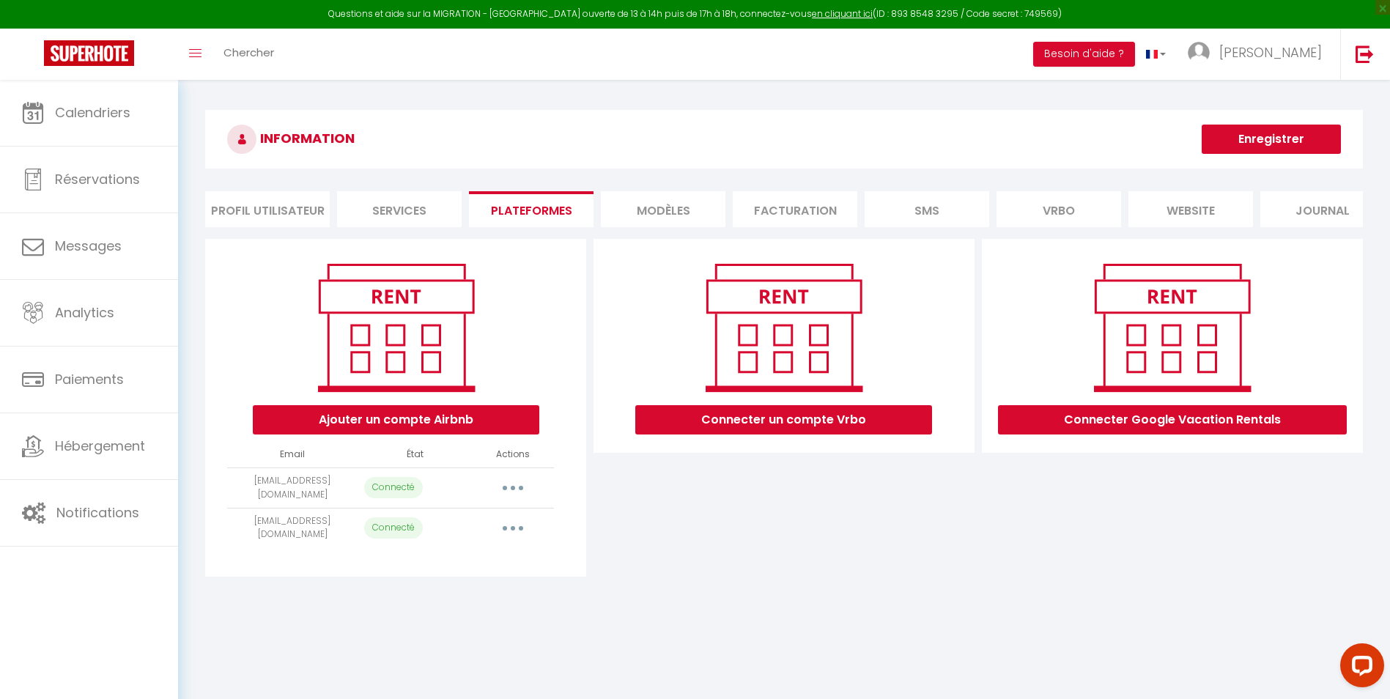
select select "15384"
select select
select select "20116"
select select "23375"
select select "22630"
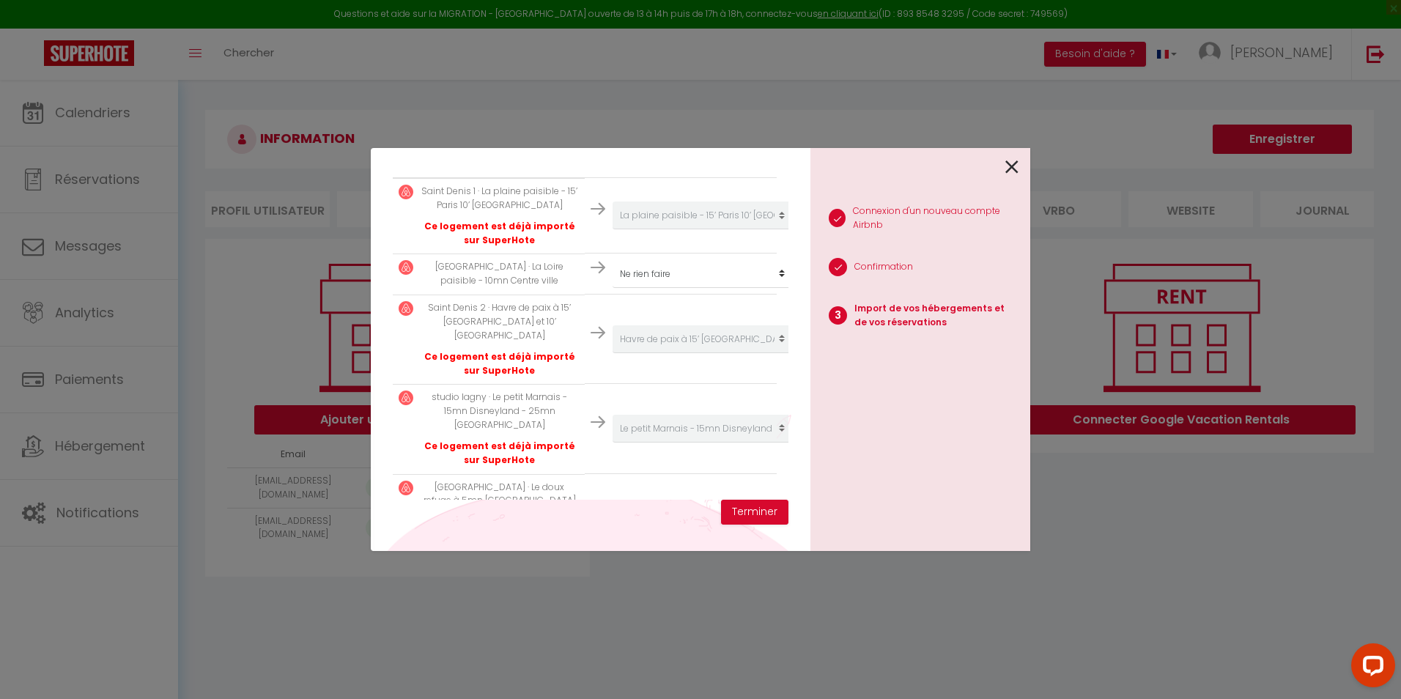
scroll to position [336, 0]
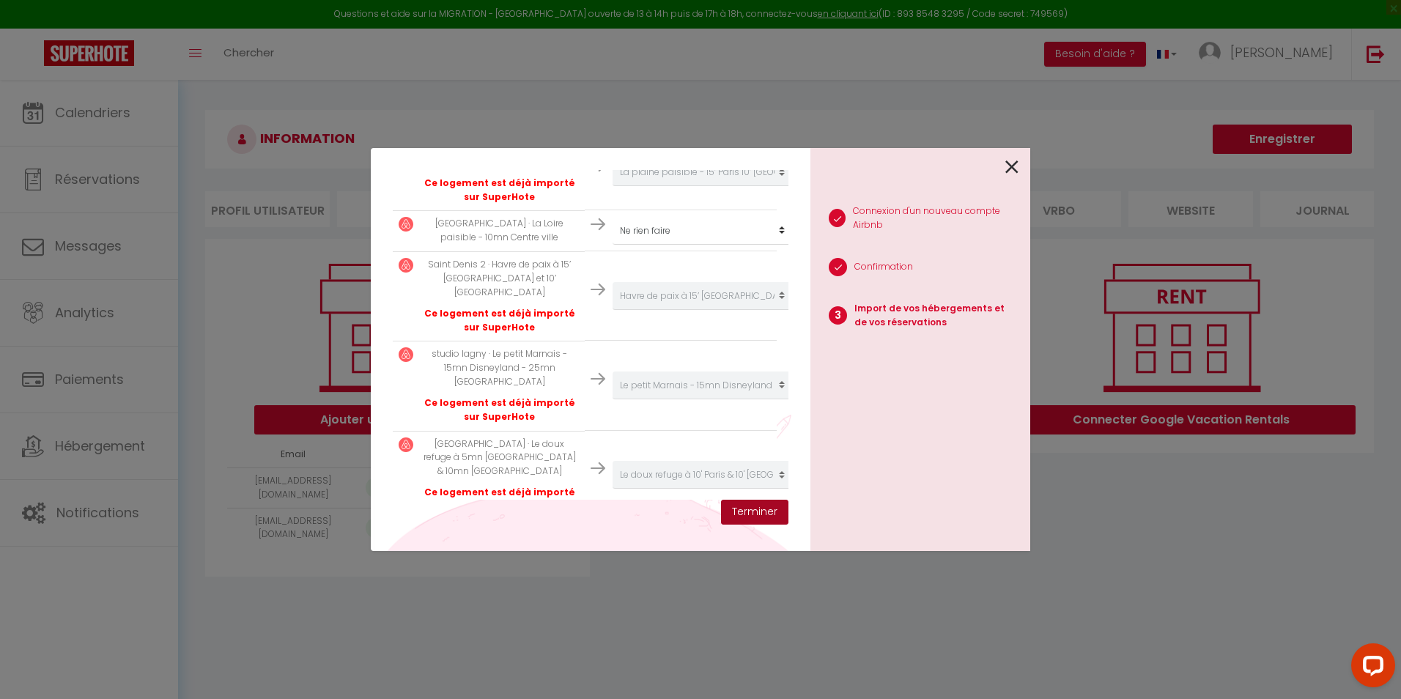
click at [767, 513] on button "Terminer" at bounding box center [754, 512] width 67 height 25
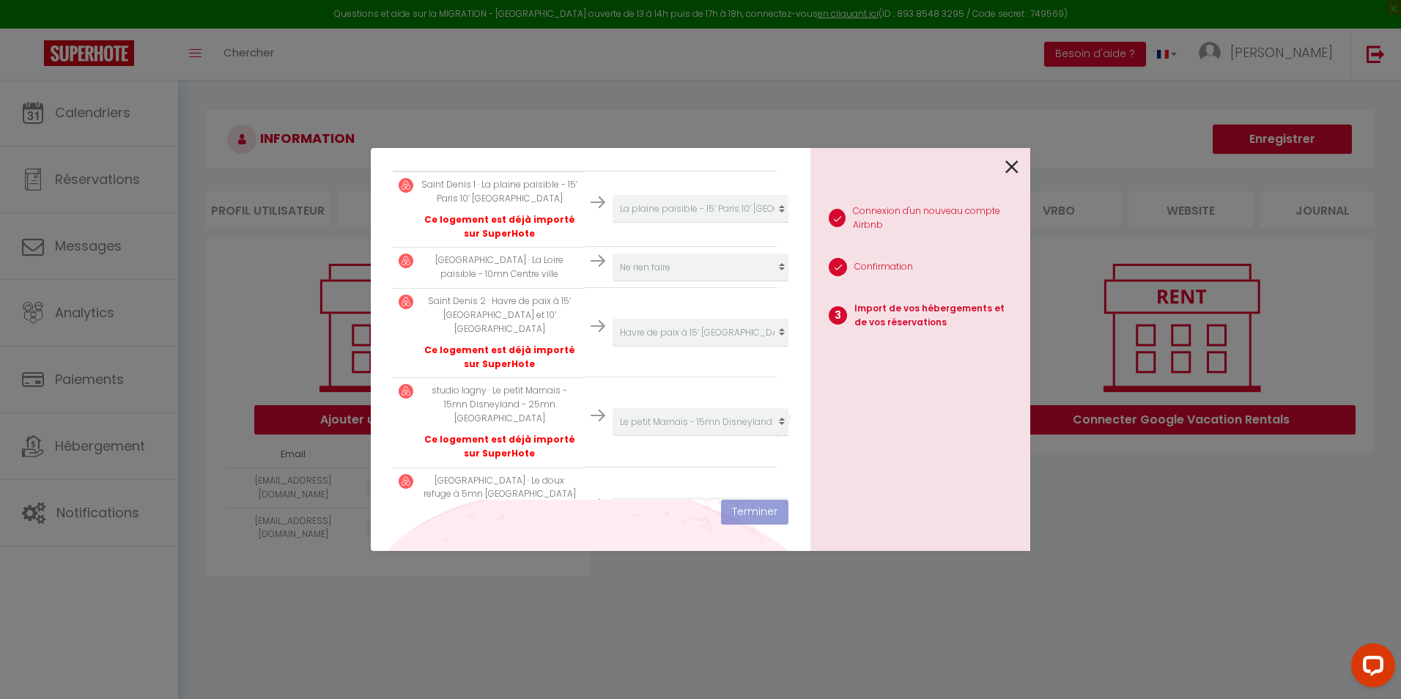
scroll to position [373, 0]
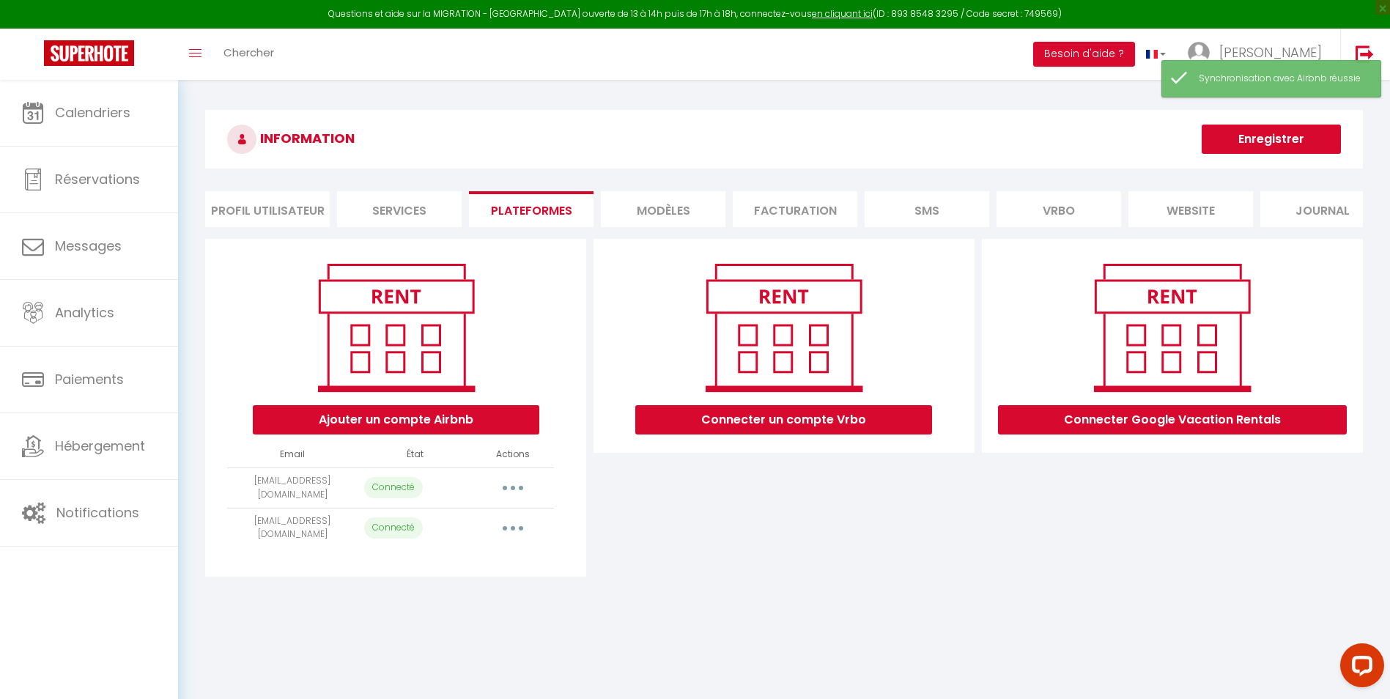
click at [516, 540] on button "button" at bounding box center [512, 527] width 41 height 23
drag, startPoint x: 435, startPoint y: 620, endPoint x: 497, endPoint y: 531, distance: 108.5
click at [435, 620] on link "Reconnecter le compte" at bounding box center [448, 613] width 162 height 25
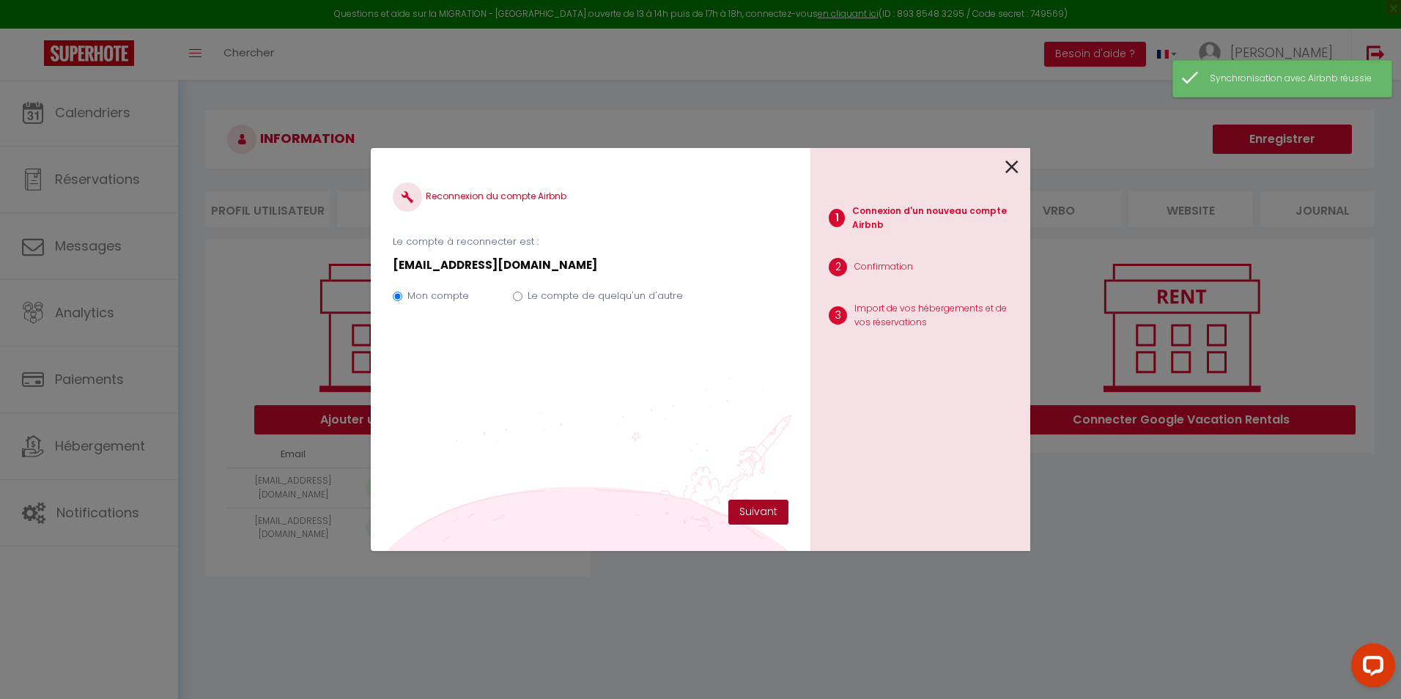
click at [758, 514] on button "Suivant" at bounding box center [758, 512] width 60 height 25
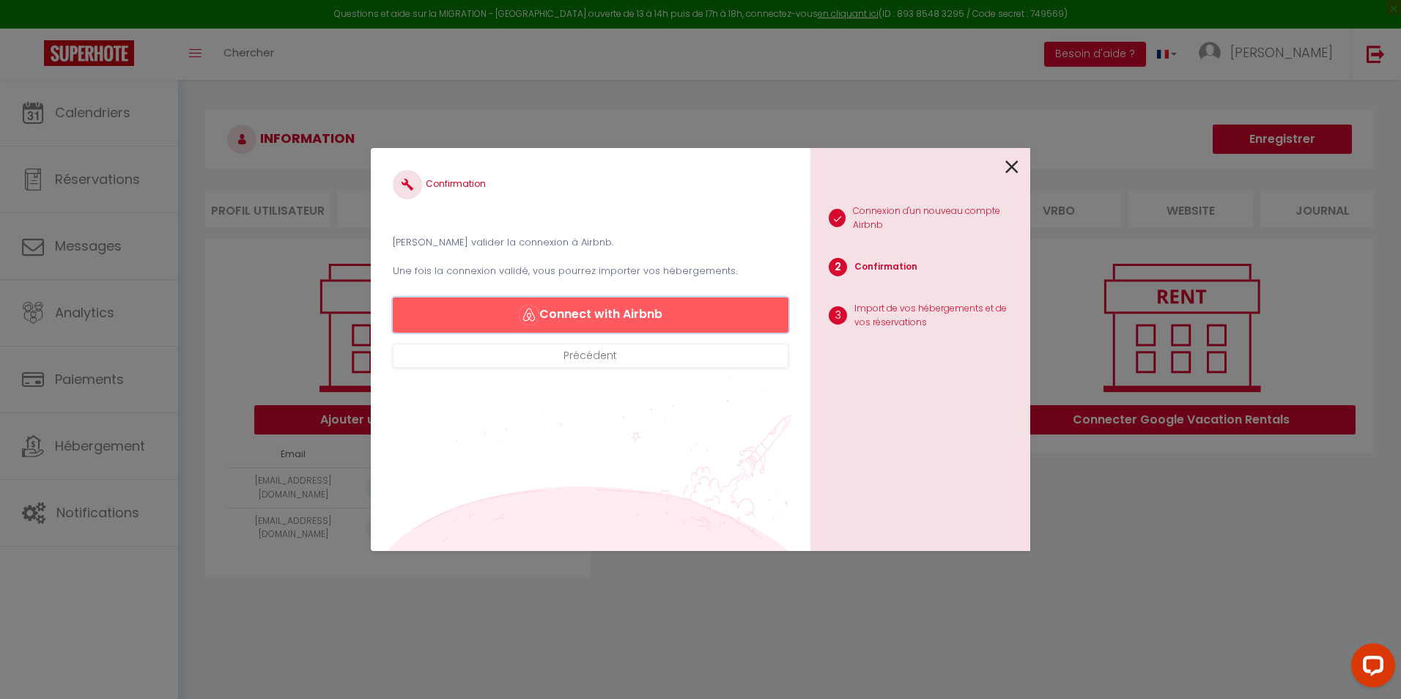
click at [597, 316] on button "Connect with Airbnb" at bounding box center [591, 314] width 396 height 35
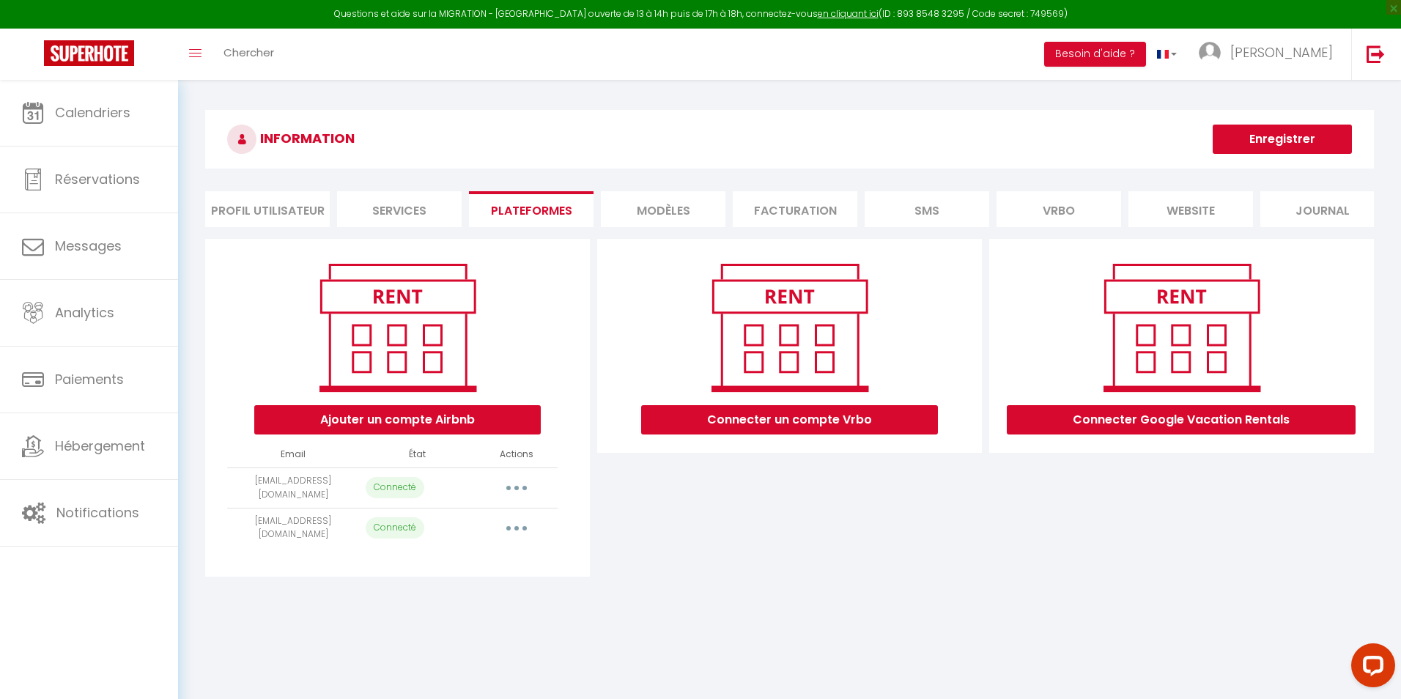
select select "15384"
select select
select select "20116"
select select "23375"
select select "22630"
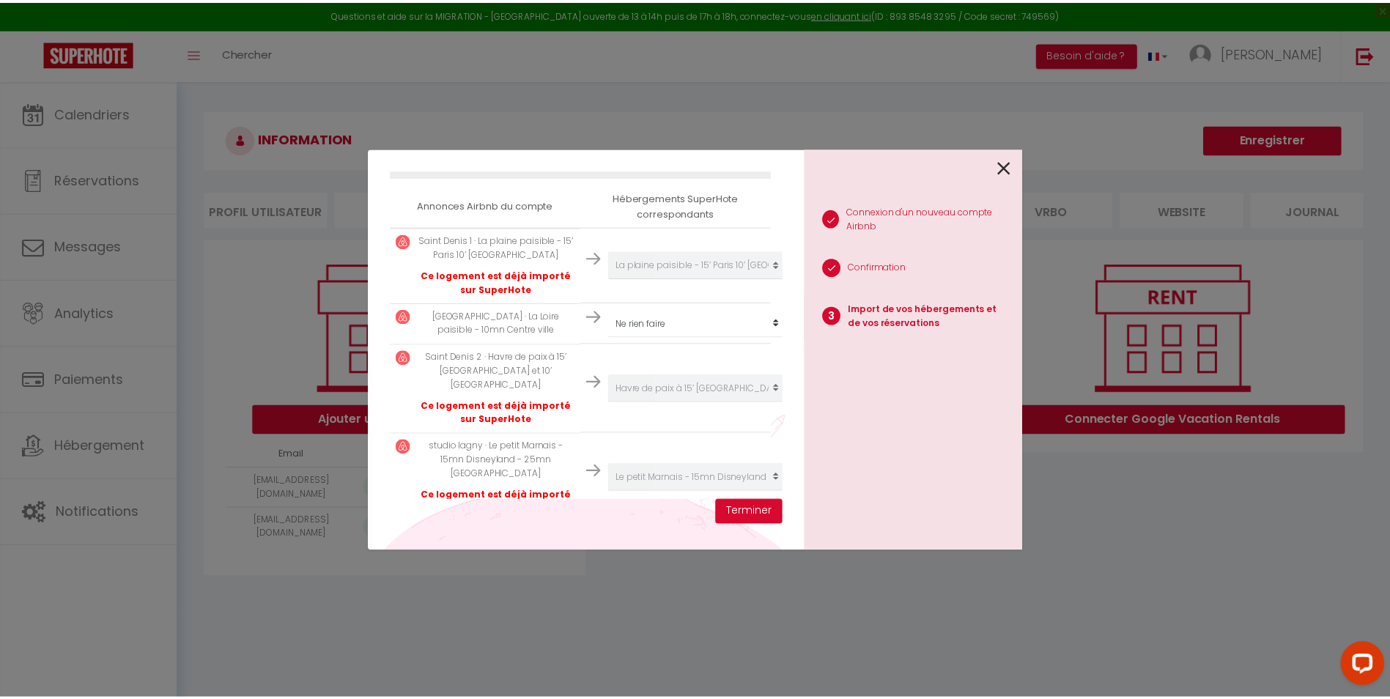
scroll to position [293, 0]
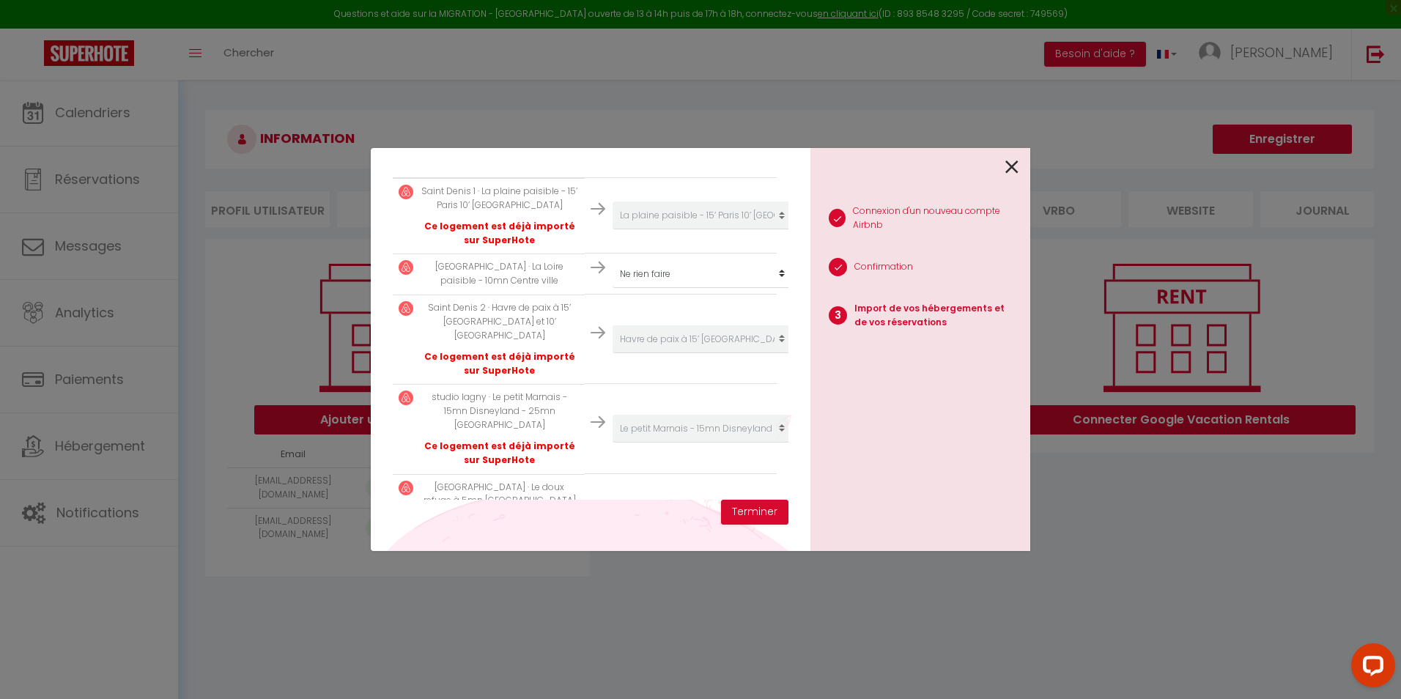
click at [1007, 166] on icon at bounding box center [1011, 167] width 13 height 22
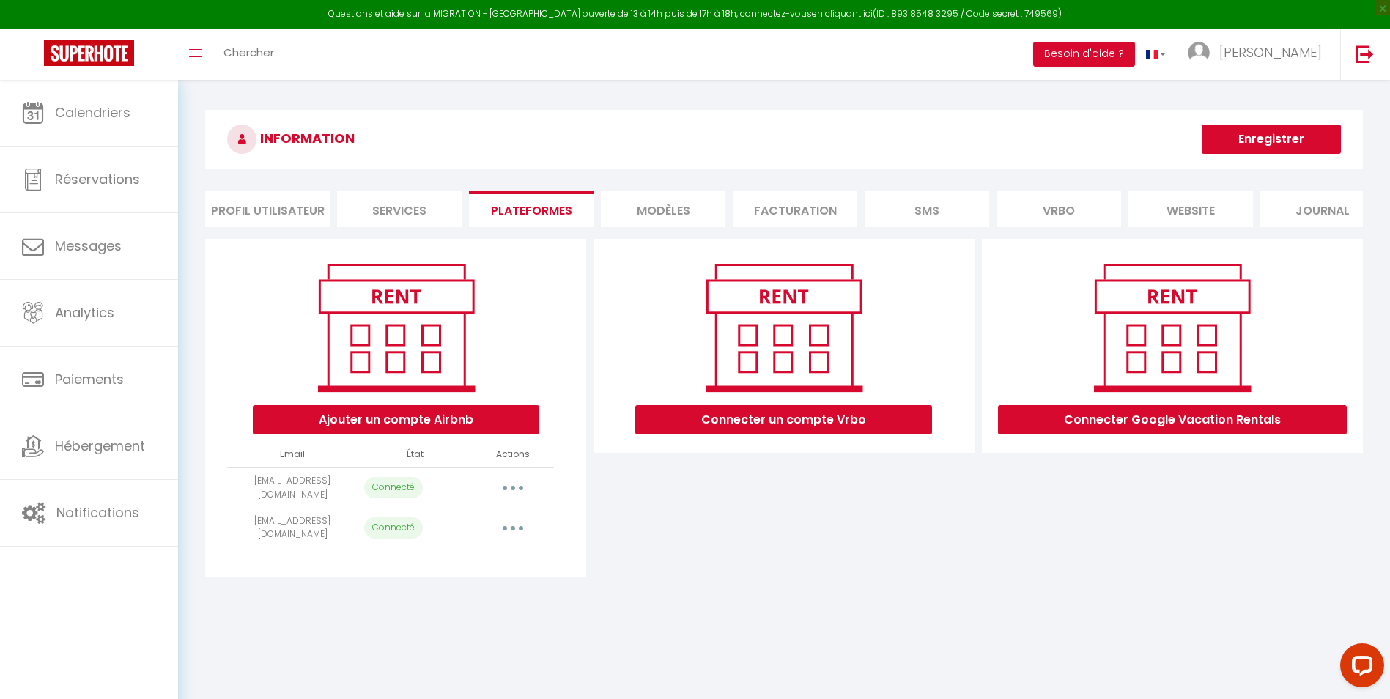
click at [516, 532] on button "button" at bounding box center [512, 527] width 41 height 23
drag, startPoint x: 454, startPoint y: 619, endPoint x: 515, endPoint y: 527, distance: 109.9
click at [454, 619] on link "Reconnecter le compte" at bounding box center [448, 613] width 162 height 25
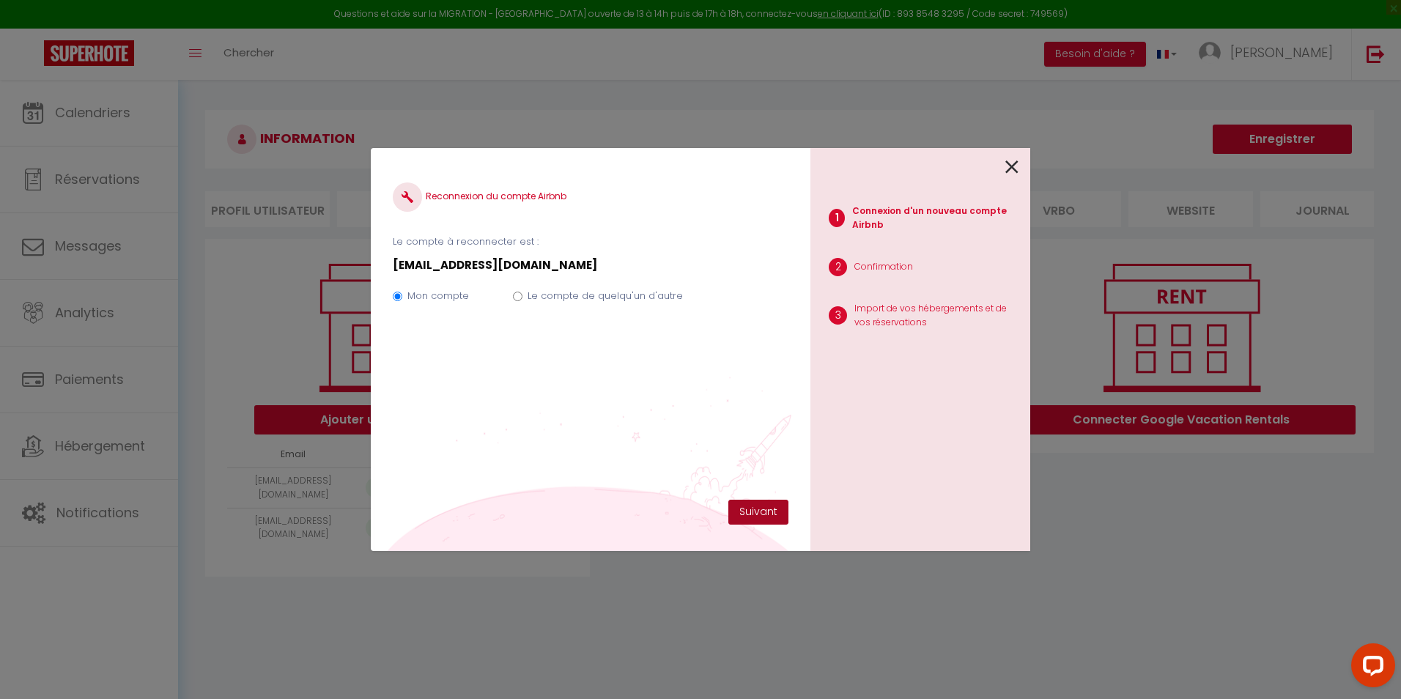
click at [759, 514] on button "Suivant" at bounding box center [758, 512] width 60 height 25
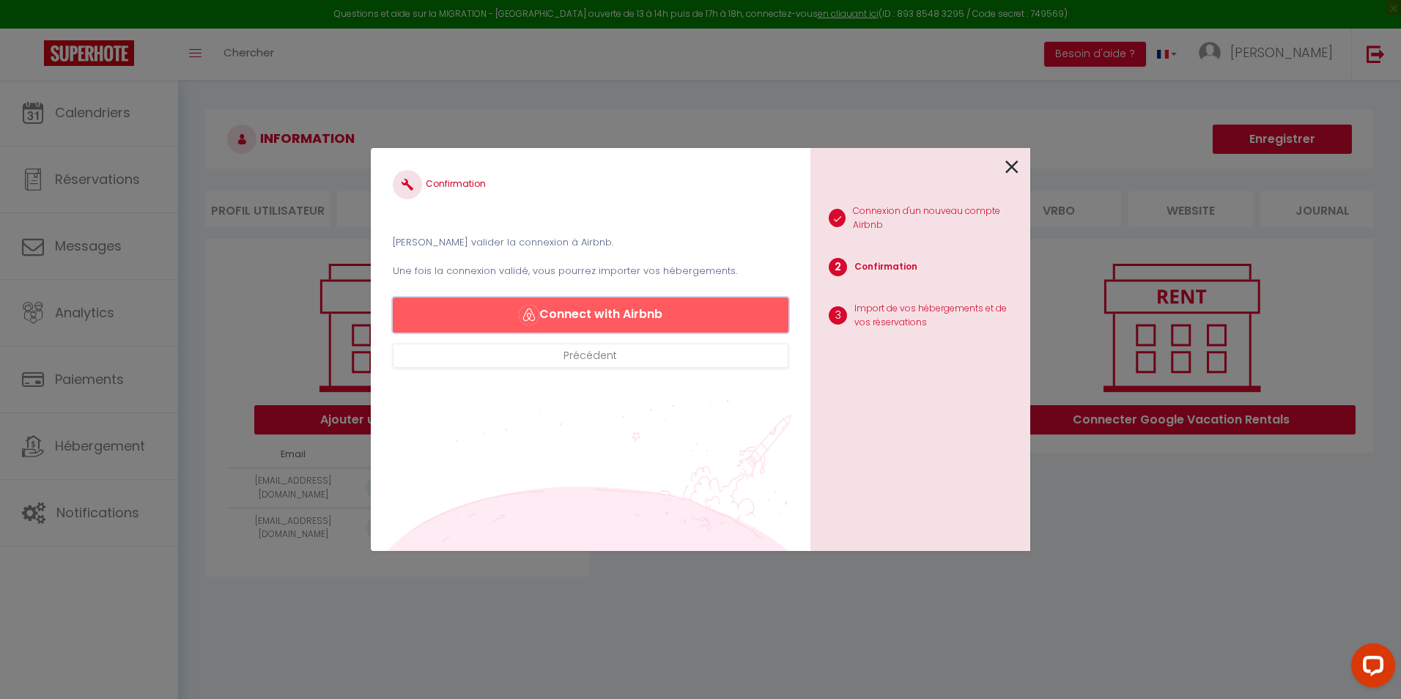
click at [597, 317] on button "Connect with Airbnb" at bounding box center [591, 314] width 396 height 35
click at [1018, 166] on icon at bounding box center [1011, 167] width 13 height 22
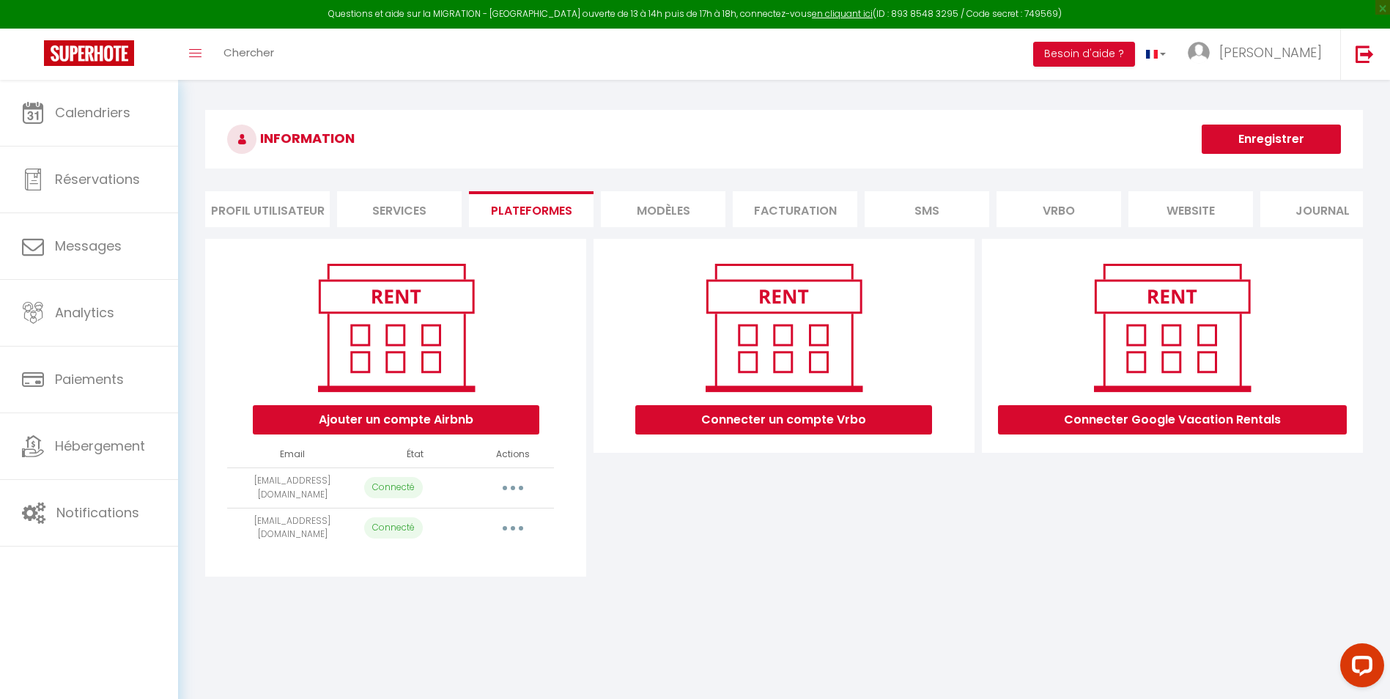
select select "15384"
select select
select select "20116"
select select "23375"
select select "22630"
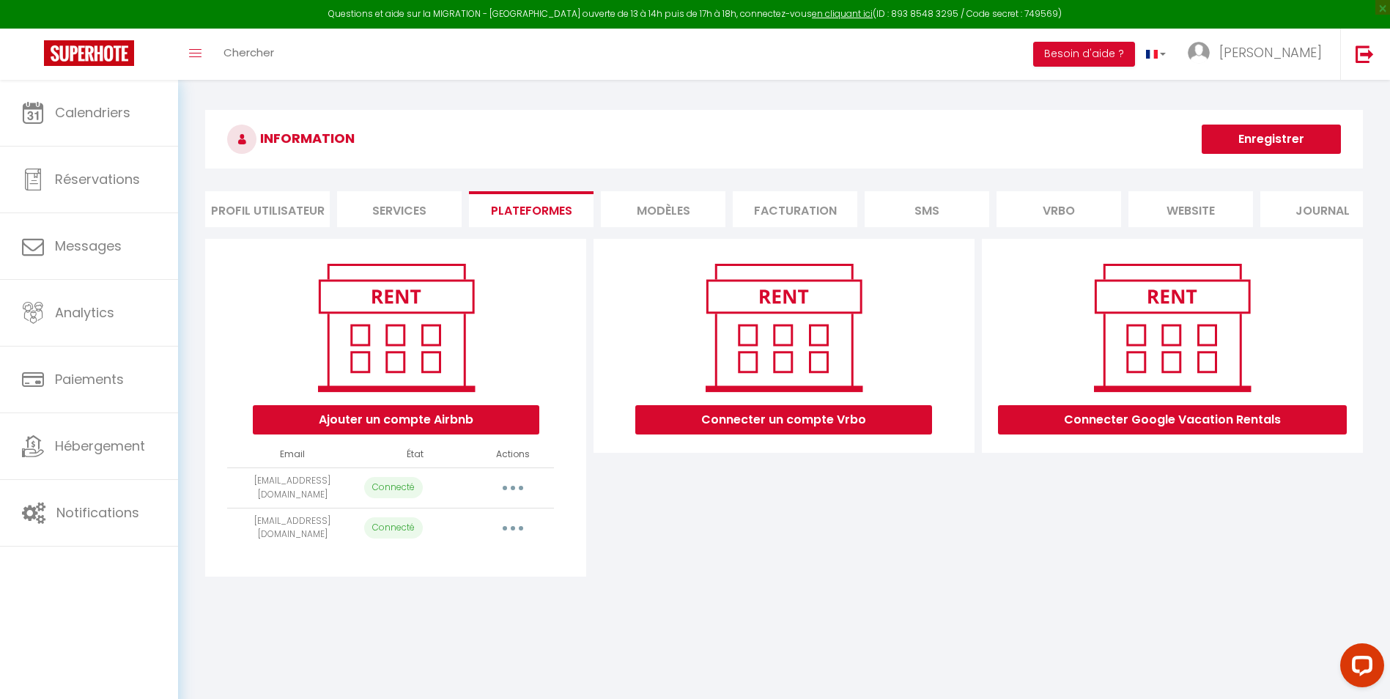
select select "66595"
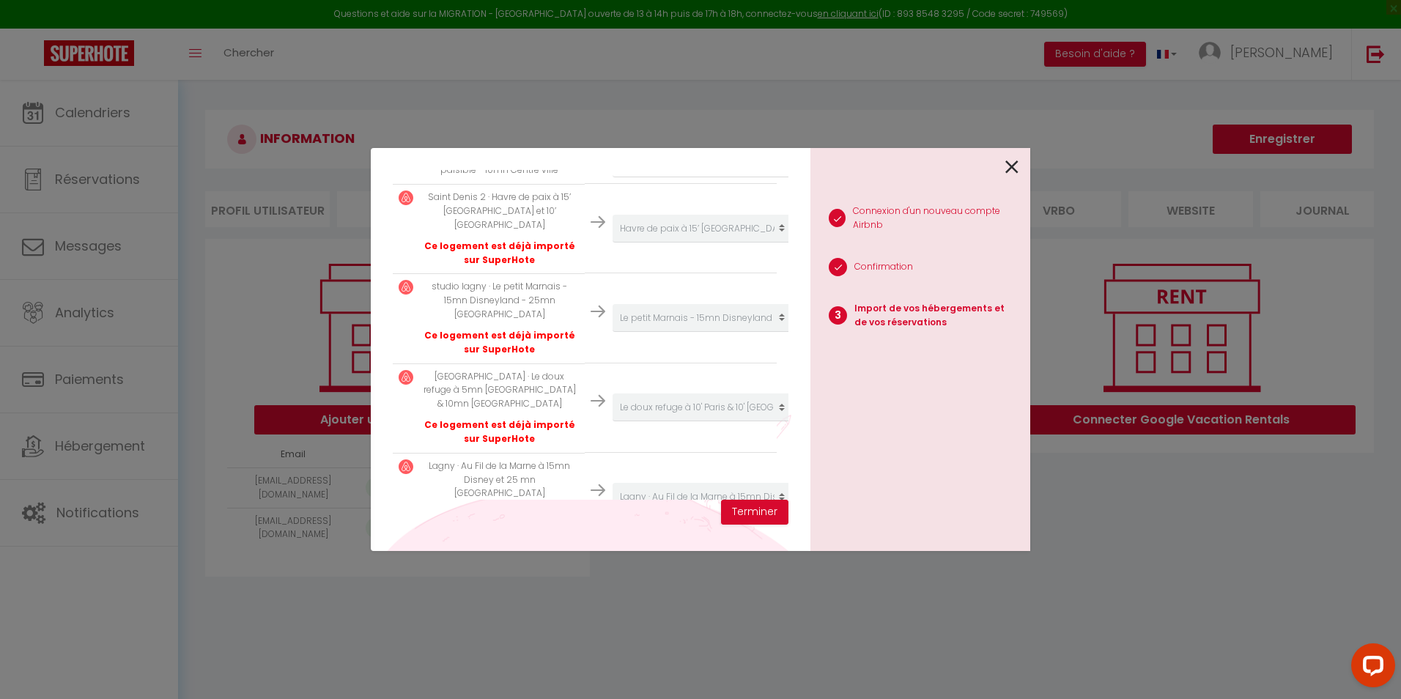
scroll to position [412, 0]
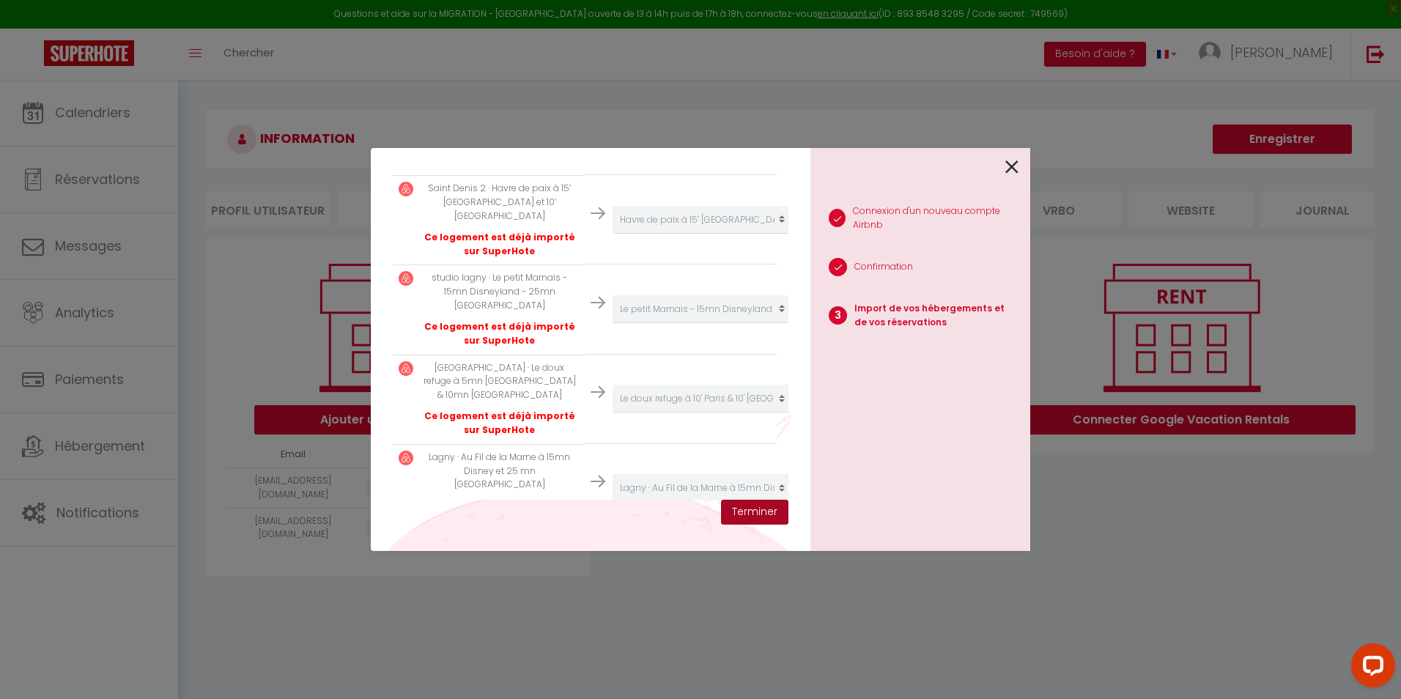
click at [758, 507] on button "Terminer" at bounding box center [754, 512] width 67 height 25
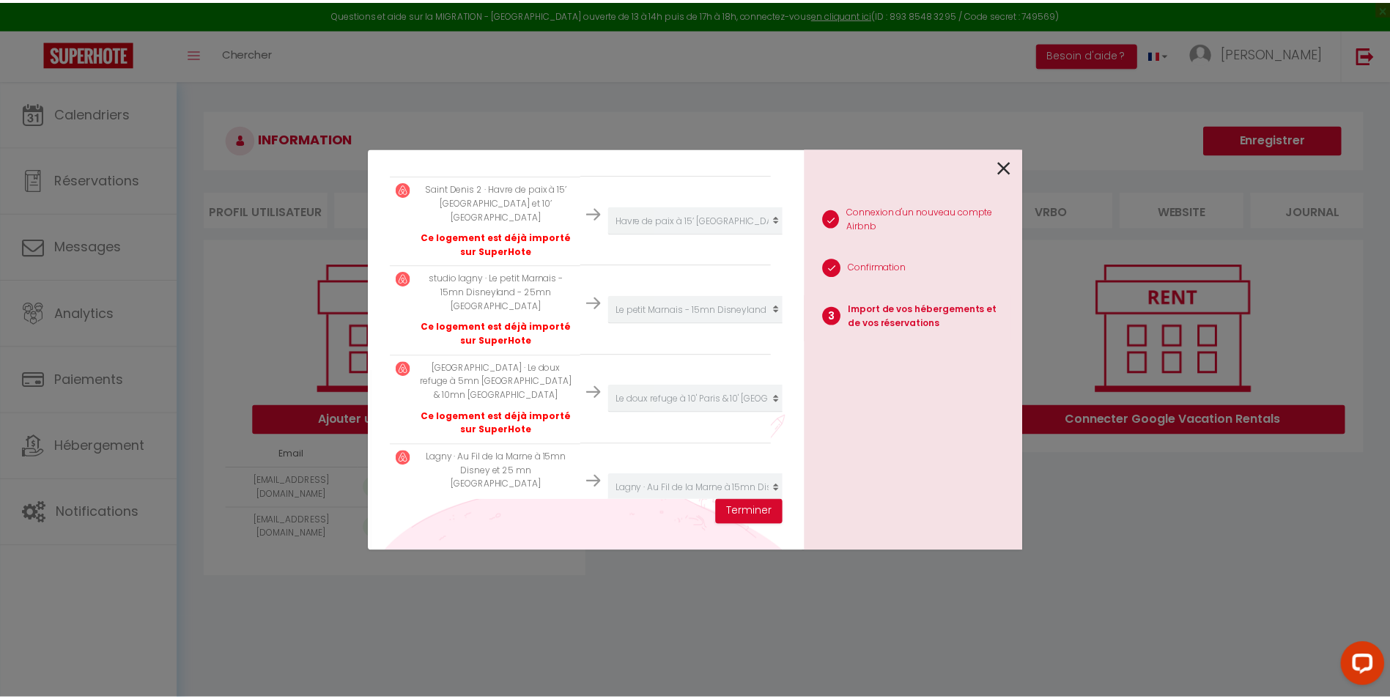
scroll to position [449, 0]
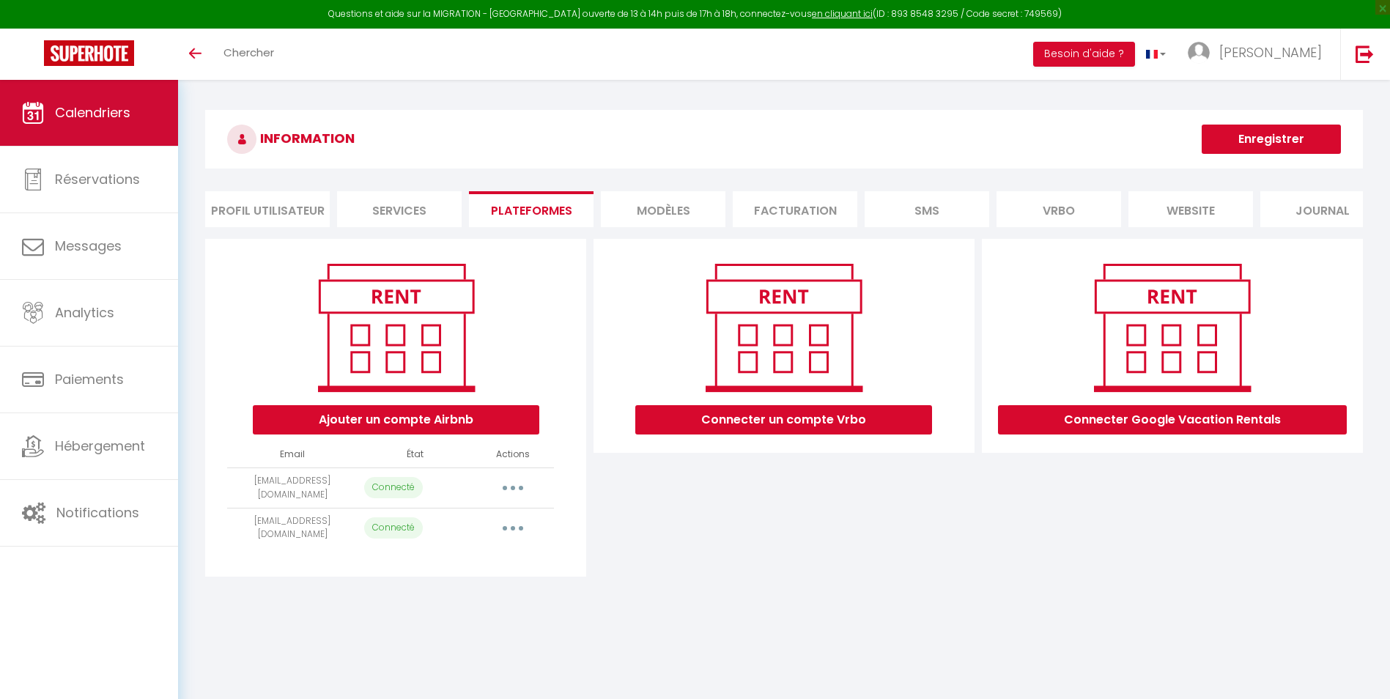
click at [118, 122] on link "Calendriers" at bounding box center [89, 113] width 178 height 66
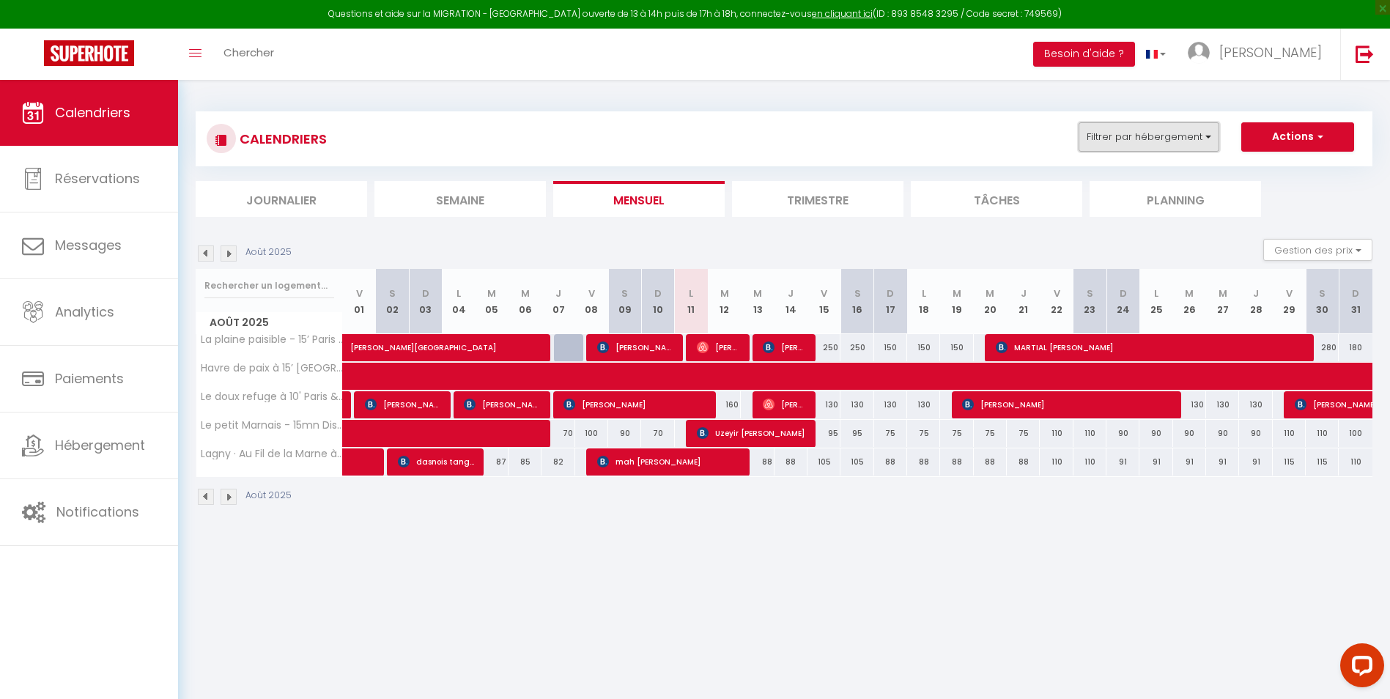
click at [1130, 137] on button "Filtrer par hébergement" at bounding box center [1148, 136] width 141 height 29
click at [1338, 250] on button "Gestion des prix" at bounding box center [1317, 250] width 109 height 22
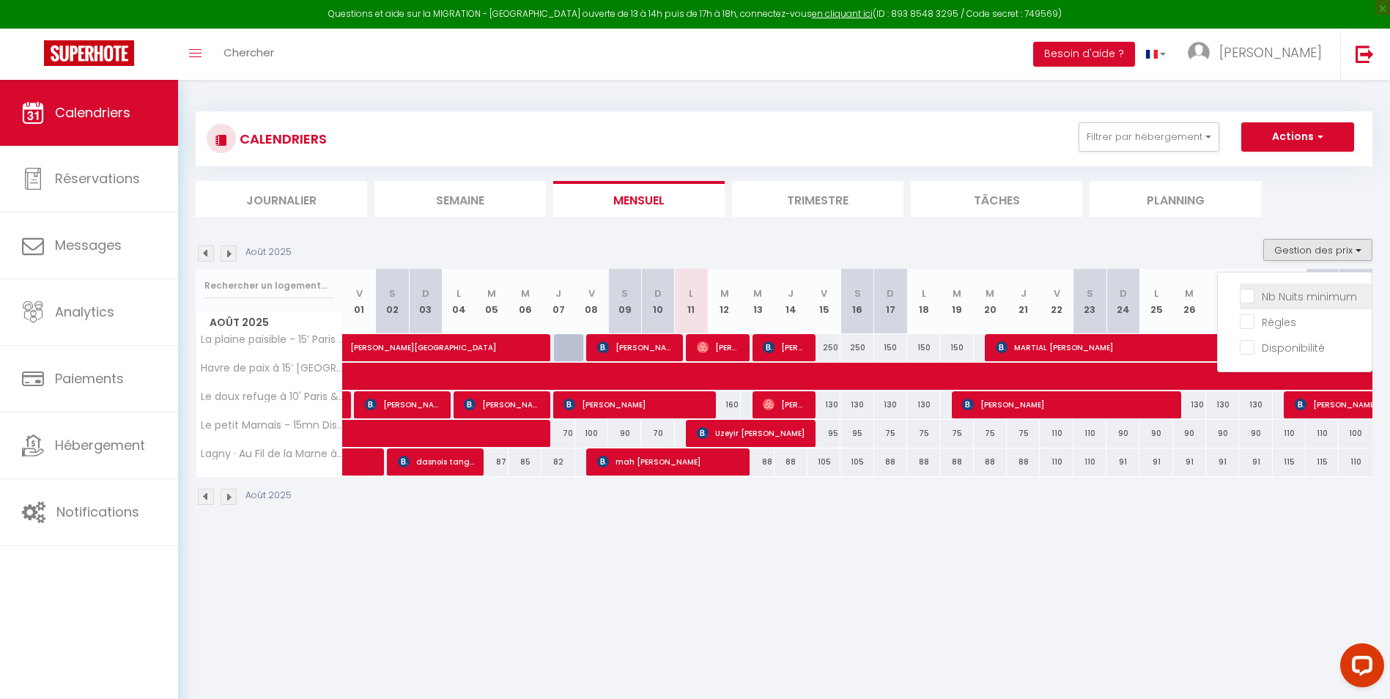
click at [1283, 300] on input "Nb Nuits minimum" at bounding box center [1306, 295] width 132 height 15
checkbox input "true"
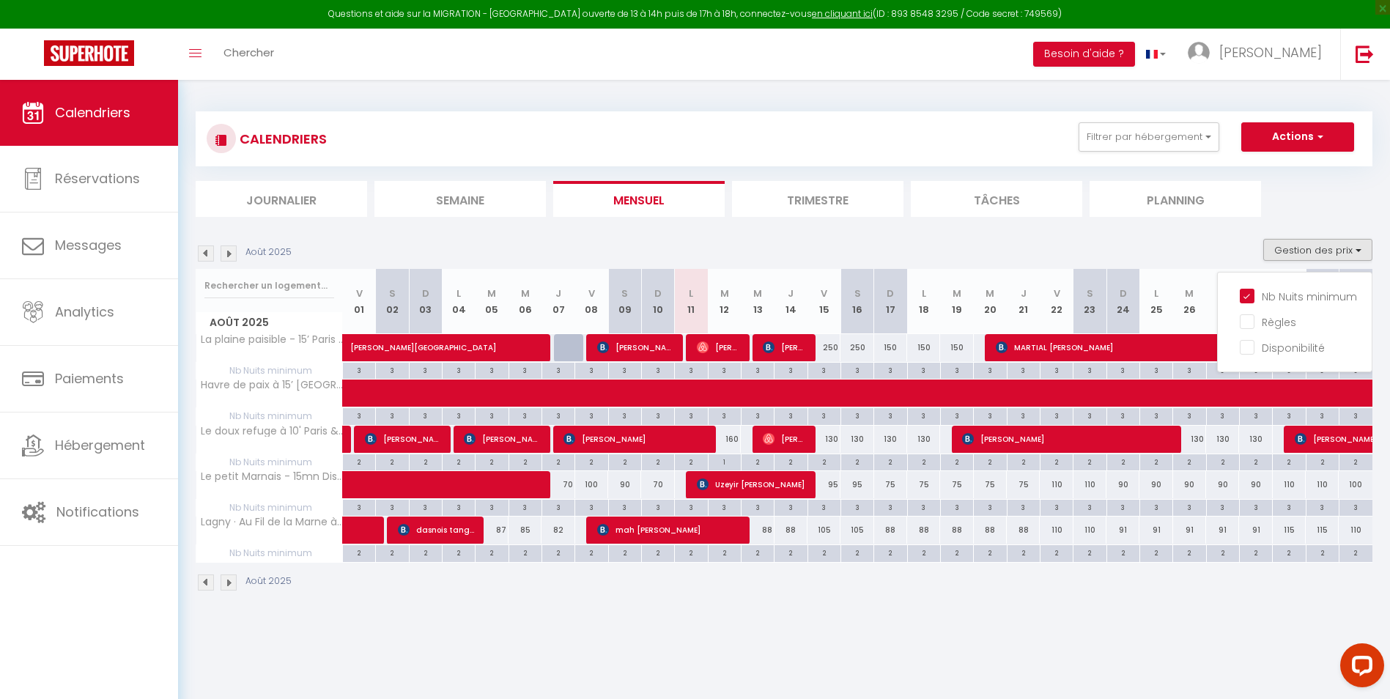
drag, startPoint x: 768, startPoint y: 587, endPoint x: 1108, endPoint y: 418, distance: 378.7
click at [768, 587] on div "Août 2025" at bounding box center [784, 584] width 1177 height 43
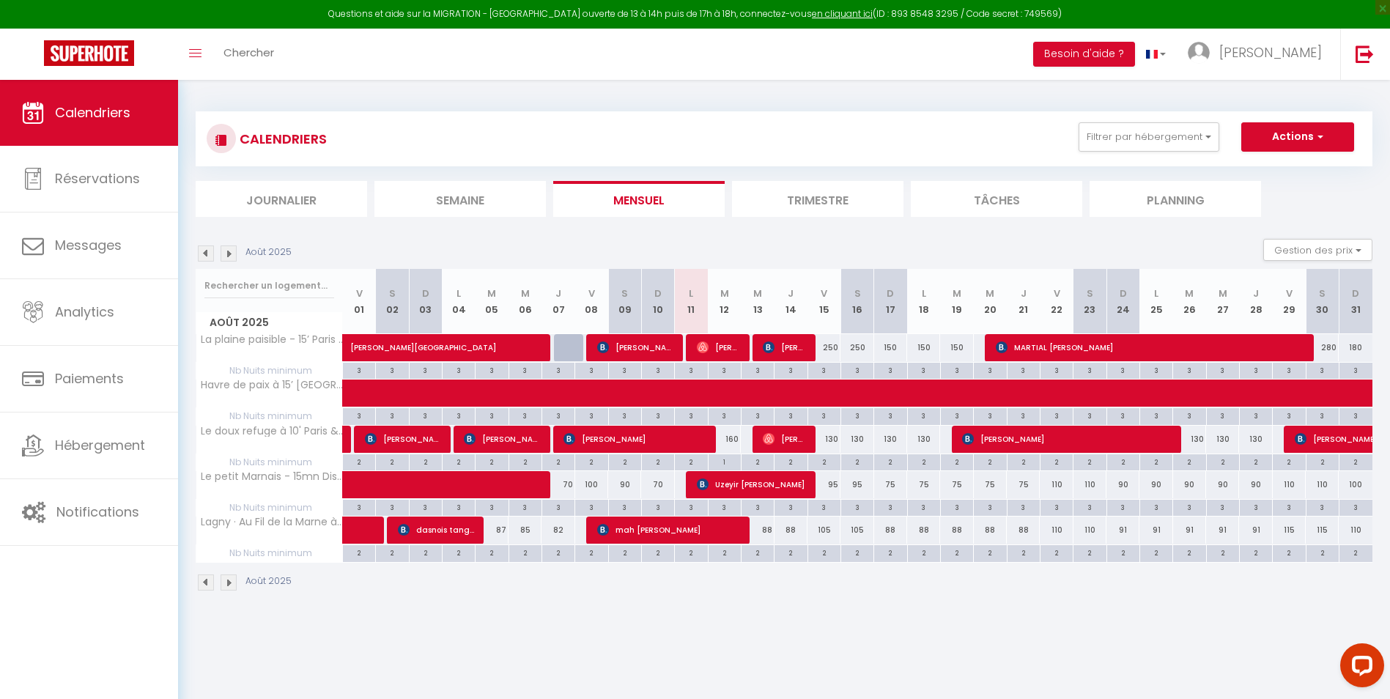
click at [764, 536] on div "88" at bounding box center [757, 529] width 33 height 27
type input "88"
type input "Mer 13 Août 2025"
type input "Jeu 14 Août 2025"
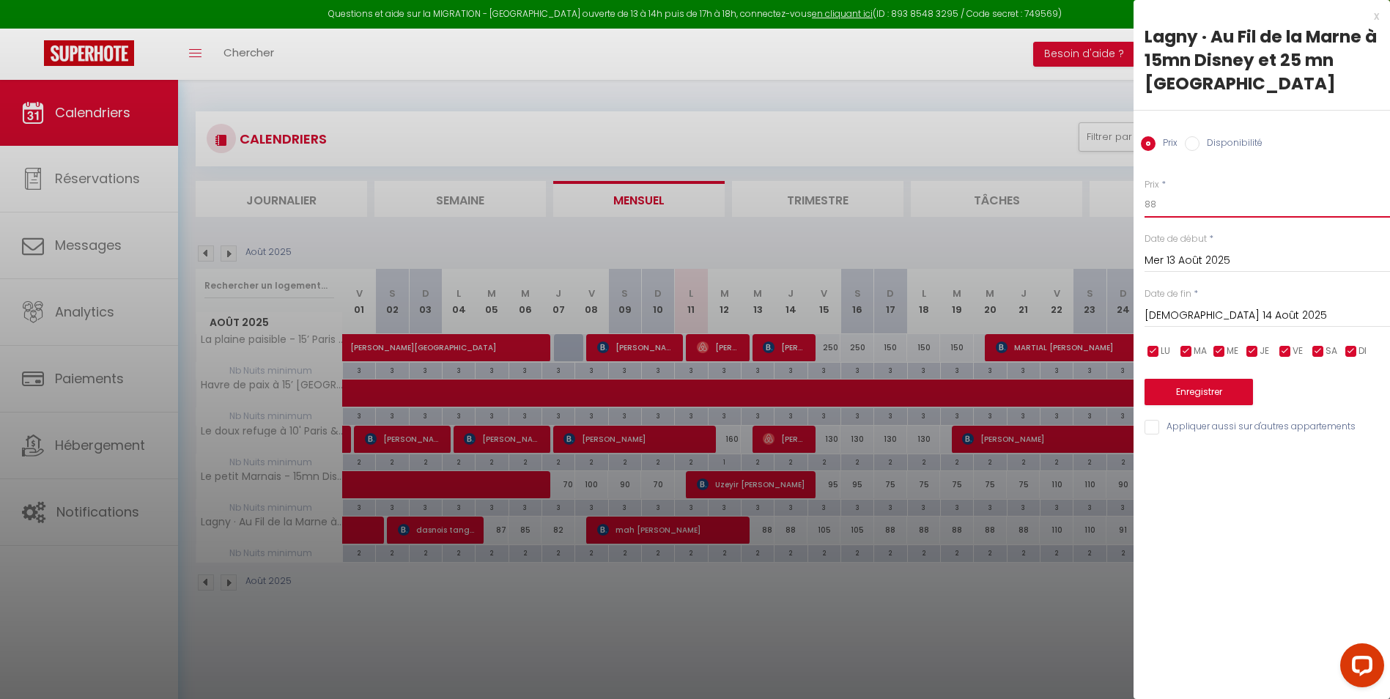
click at [1177, 191] on input "88" at bounding box center [1266, 204] width 245 height 26
type input "85"
click at [1211, 379] on button "Enregistrer" at bounding box center [1198, 392] width 108 height 26
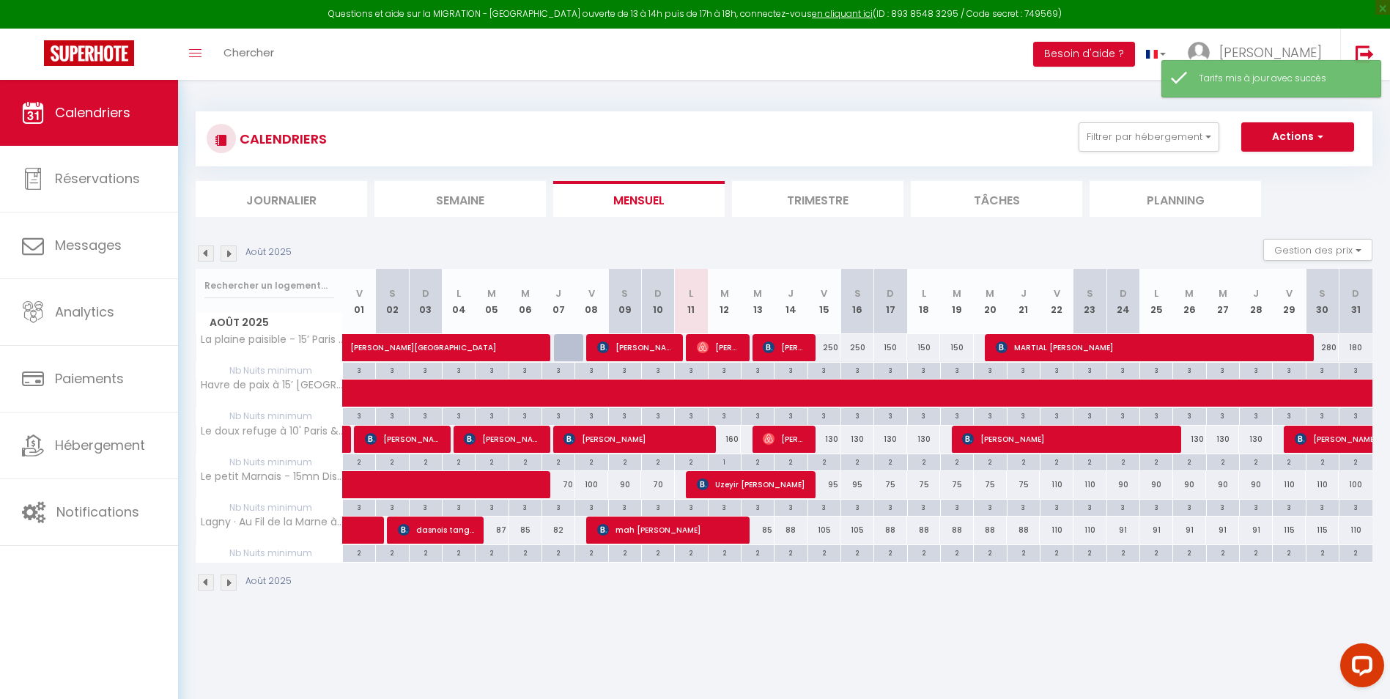
drag, startPoint x: 790, startPoint y: 528, endPoint x: 942, endPoint y: 417, distance: 188.1
click at [790, 529] on div "88" at bounding box center [790, 529] width 33 height 27
type input "88"
type input "Jeu 14 Août 2025"
type input "Ven 15 Août 2025"
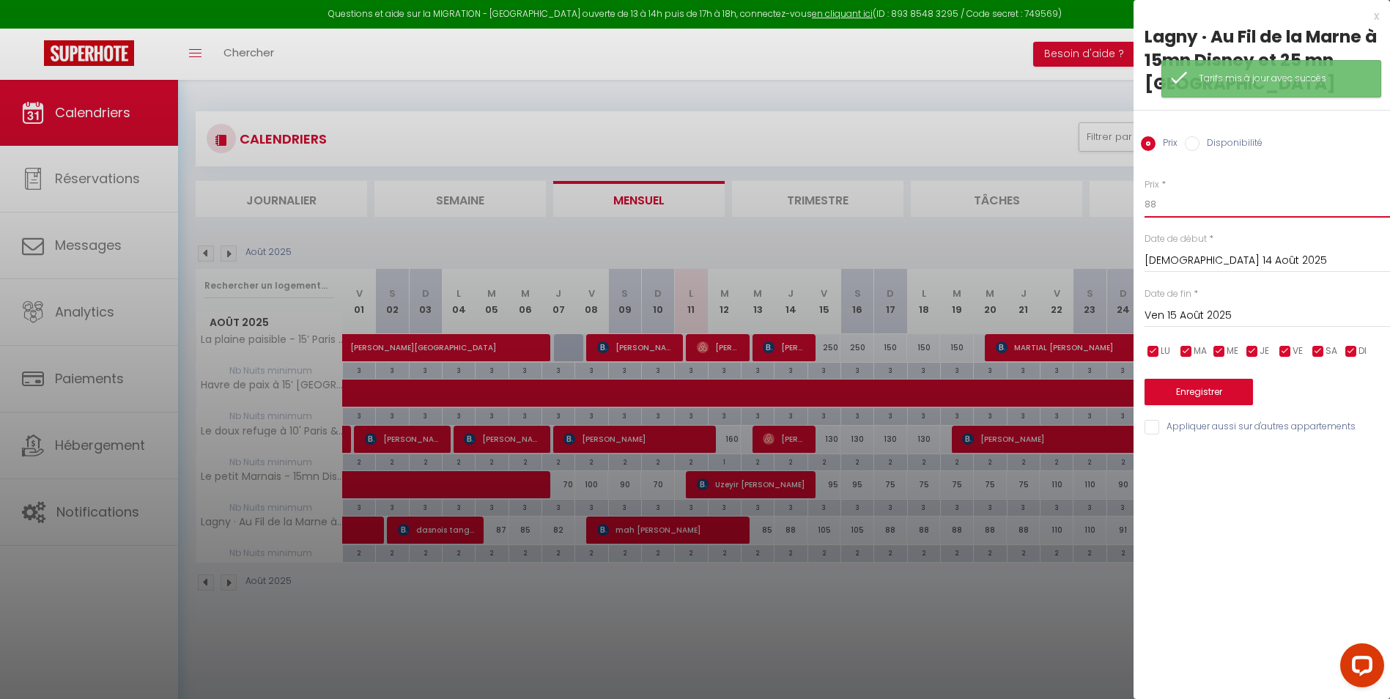
click at [1168, 191] on input "88" at bounding box center [1266, 204] width 245 height 26
type input "85"
click at [1183, 379] on button "Enregistrer" at bounding box center [1198, 392] width 108 height 26
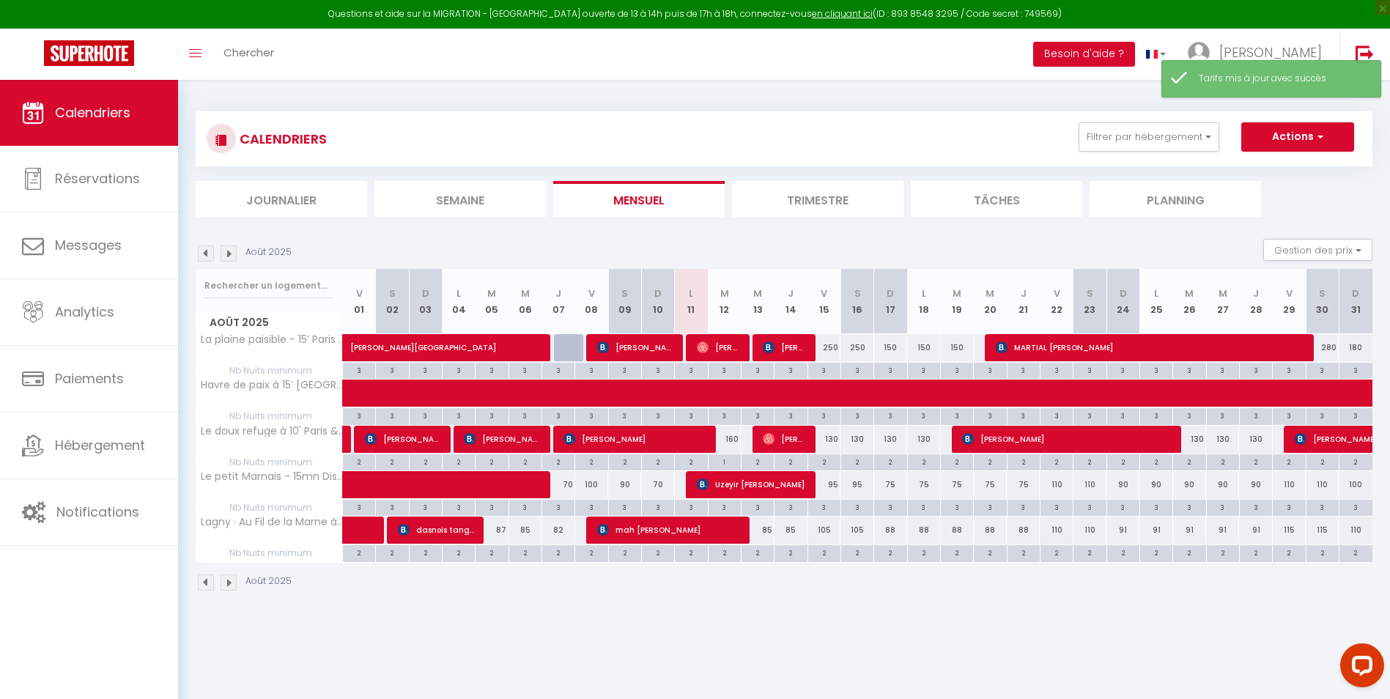
click at [887, 534] on div "88" at bounding box center [890, 529] width 33 height 27
type input "88"
type input "Dim 17 Août 2025"
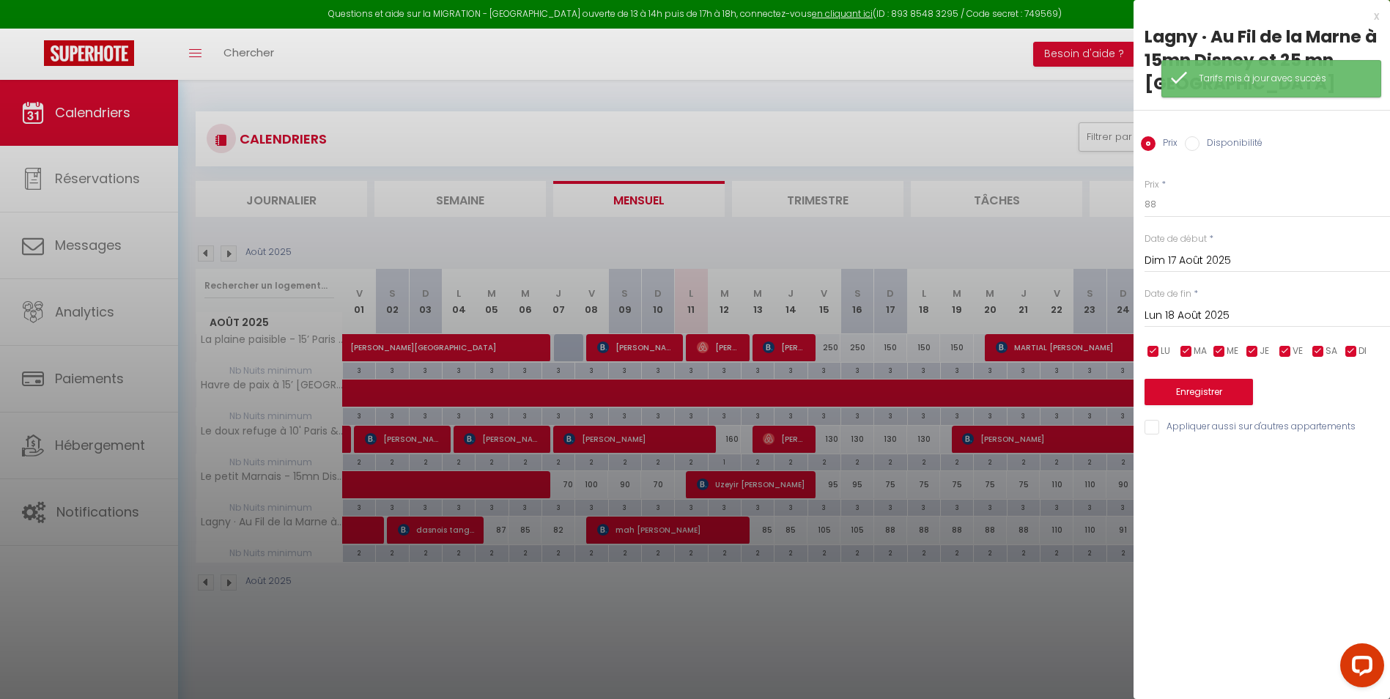
click at [1170, 306] on input "Lun 18 Août 2025" at bounding box center [1266, 315] width 245 height 19
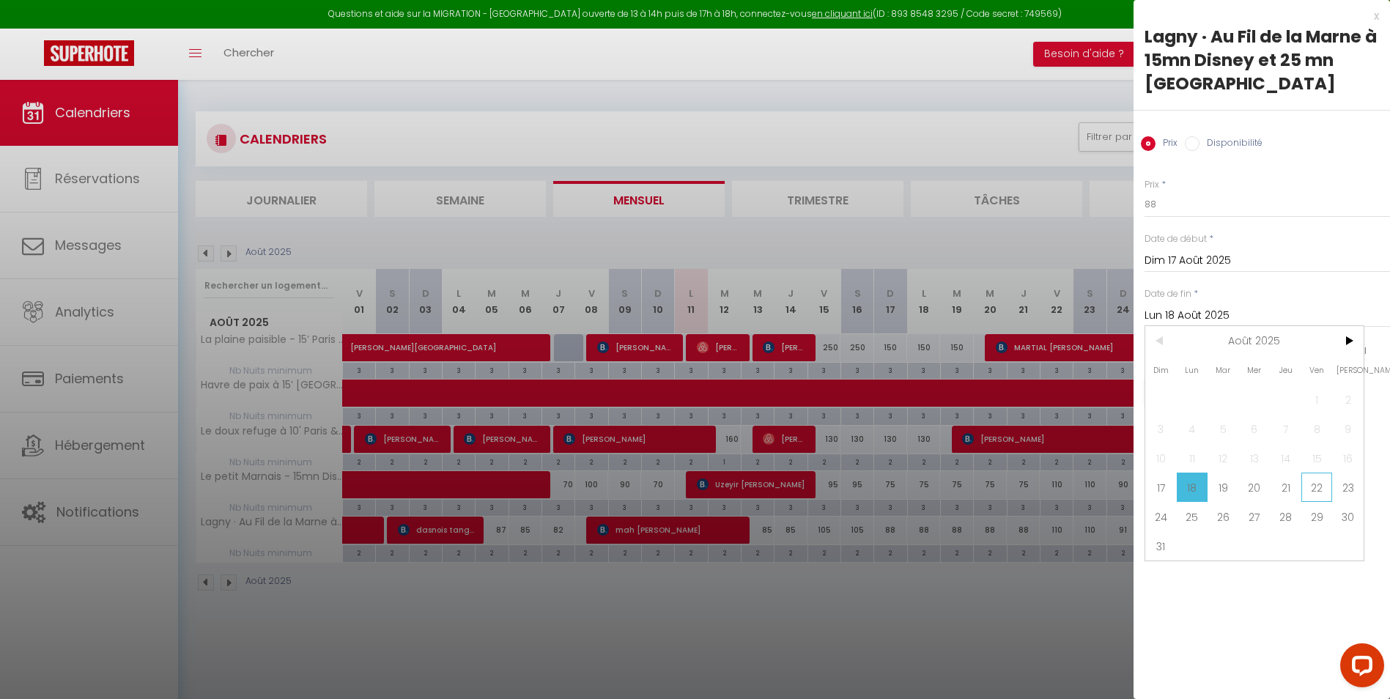
click at [1312, 473] on span "22" at bounding box center [1317, 487] width 32 height 29
type input "Ven 22 Août 2025"
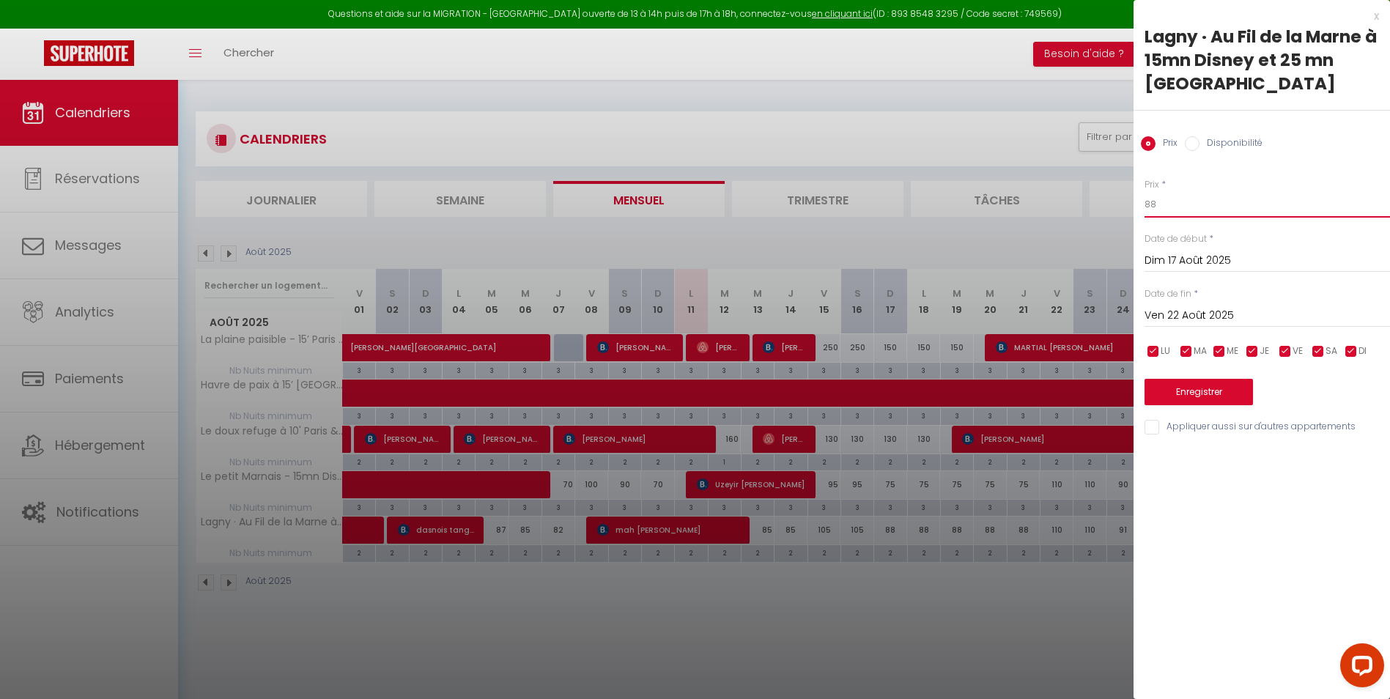
click at [1177, 191] on input "88" at bounding box center [1266, 204] width 245 height 26
type input "85"
click at [1183, 379] on button "Enregistrer" at bounding box center [1198, 392] width 108 height 26
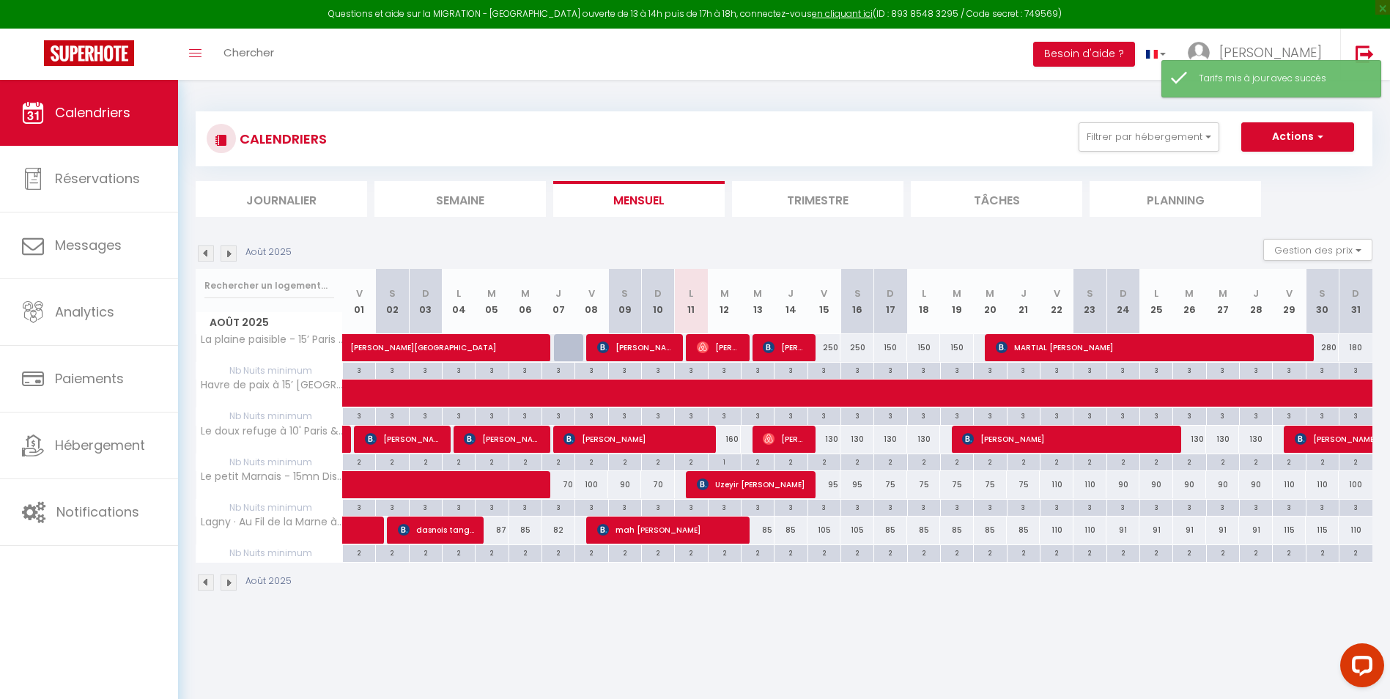
click at [1119, 529] on div "91" at bounding box center [1122, 529] width 33 height 27
type input "91"
type input "Dim 24 Août 2025"
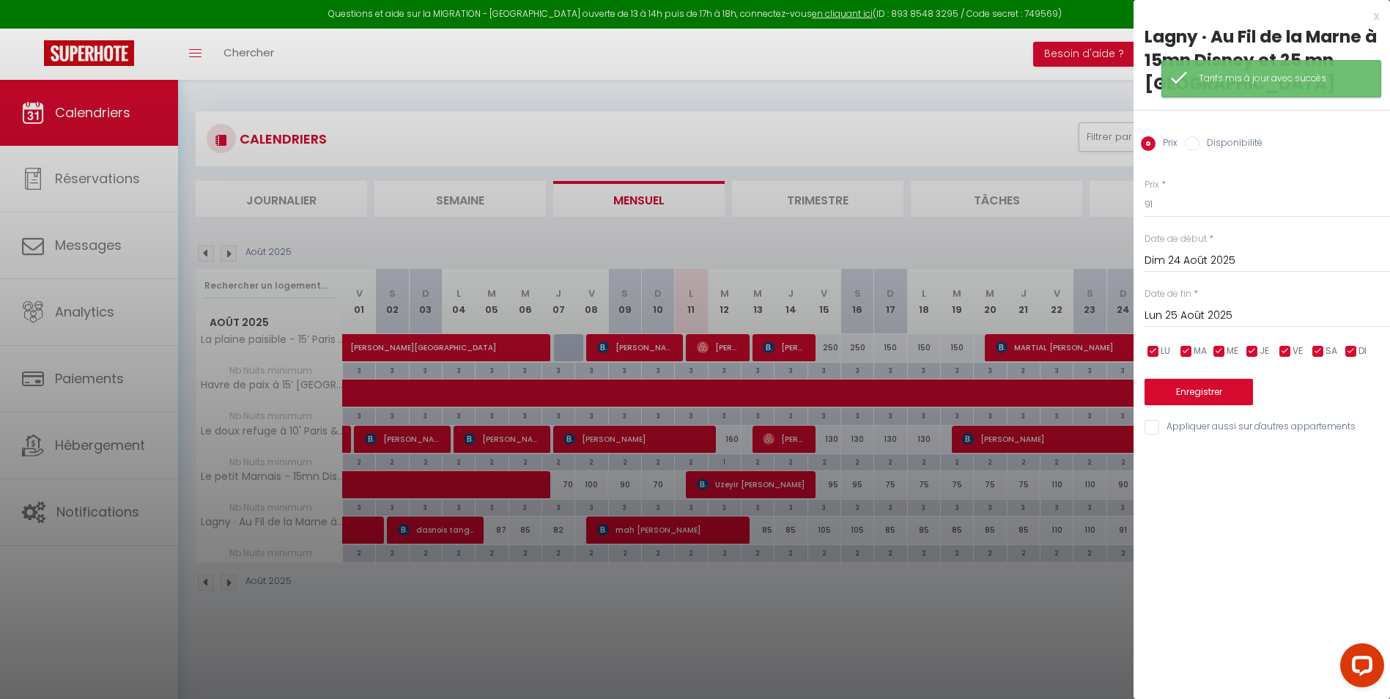
click at [1176, 306] on input "Lun 25 Août 2025" at bounding box center [1266, 315] width 245 height 19
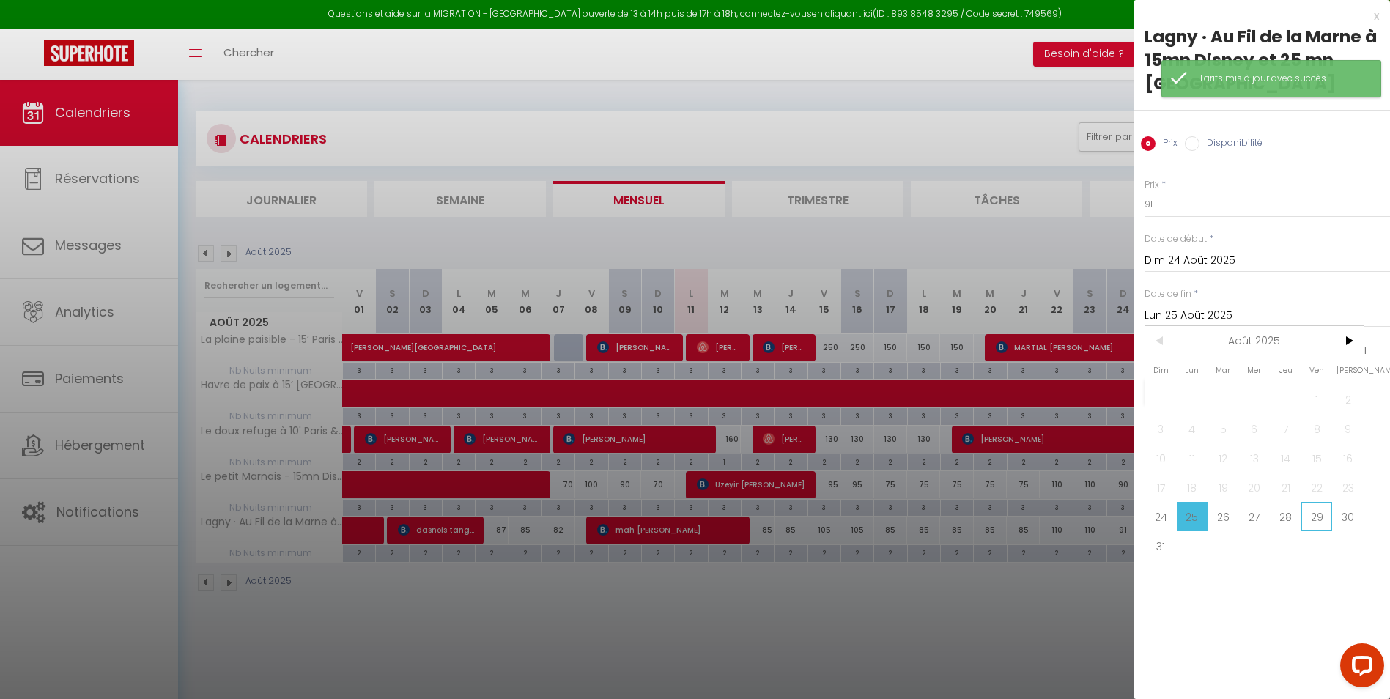
click at [1320, 502] on span "29" at bounding box center [1317, 516] width 32 height 29
type input "Ven 29 Août 2025"
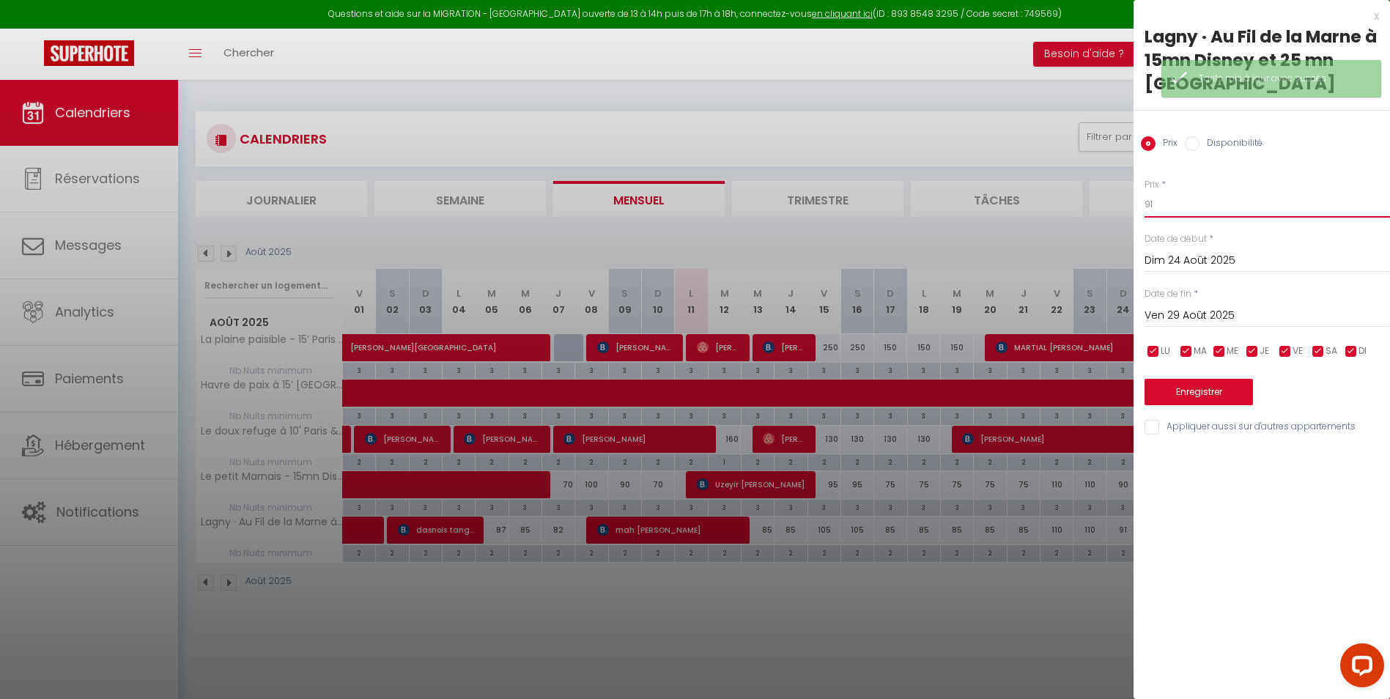
click at [1174, 191] on input "91" at bounding box center [1266, 204] width 245 height 26
type input "90"
click at [1217, 379] on button "Enregistrer" at bounding box center [1198, 392] width 108 height 26
